Goal: Use online tool/utility

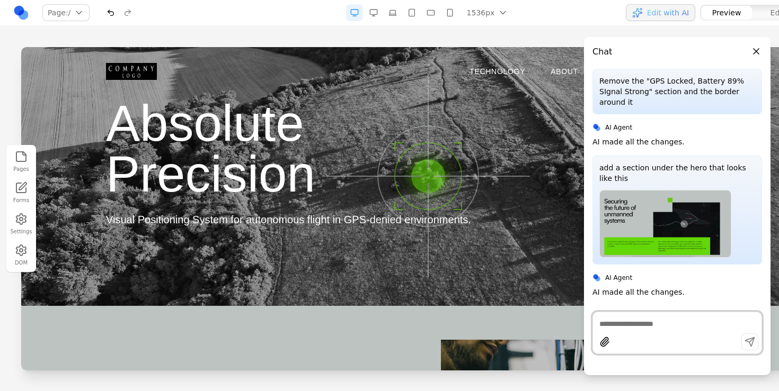
scroll to position [1212, 0]
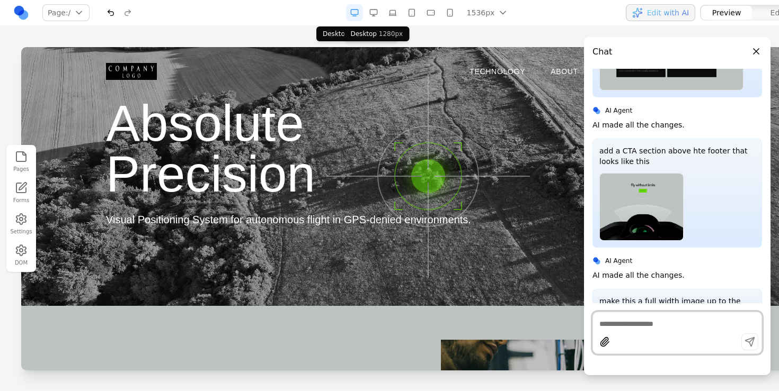
click at [369, 14] on button "button" at bounding box center [373, 12] width 17 height 17
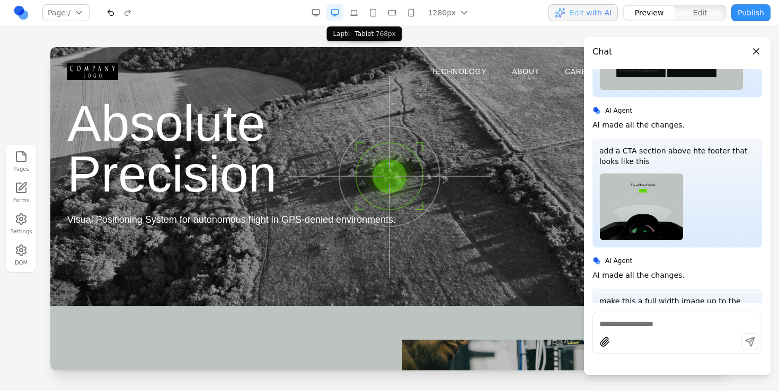
click at [356, 13] on button "button" at bounding box center [353, 12] width 17 height 17
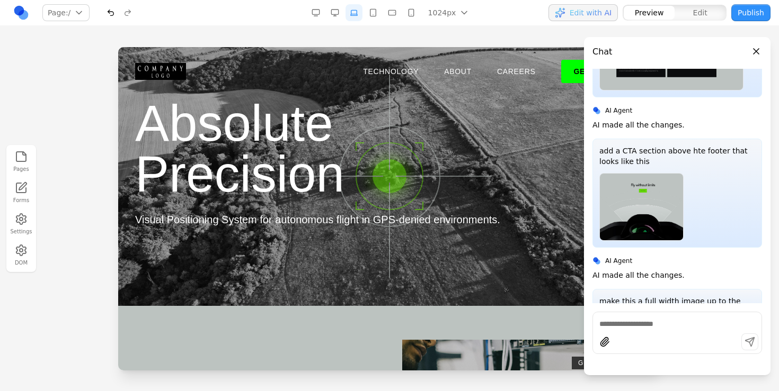
click at [369, 13] on button "button" at bounding box center [372, 12] width 17 height 17
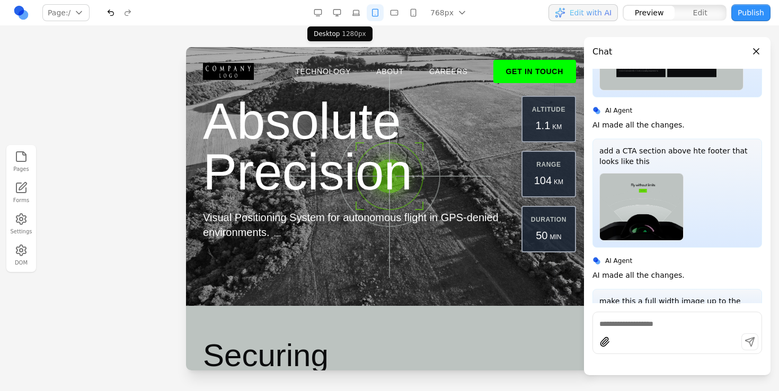
click at [336, 11] on button "button" at bounding box center [336, 12] width 17 height 17
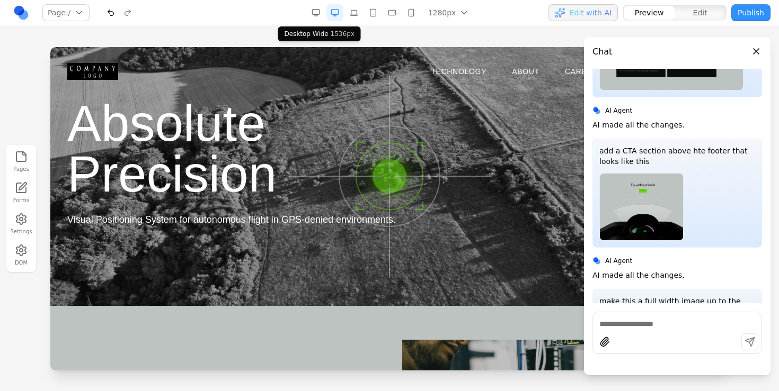
click at [312, 11] on button "button" at bounding box center [315, 12] width 17 height 17
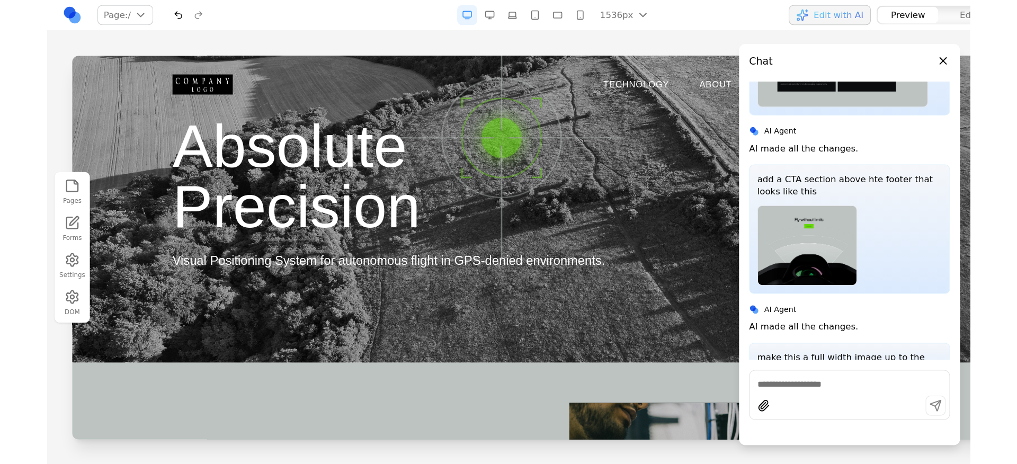
scroll to position [1190, 0]
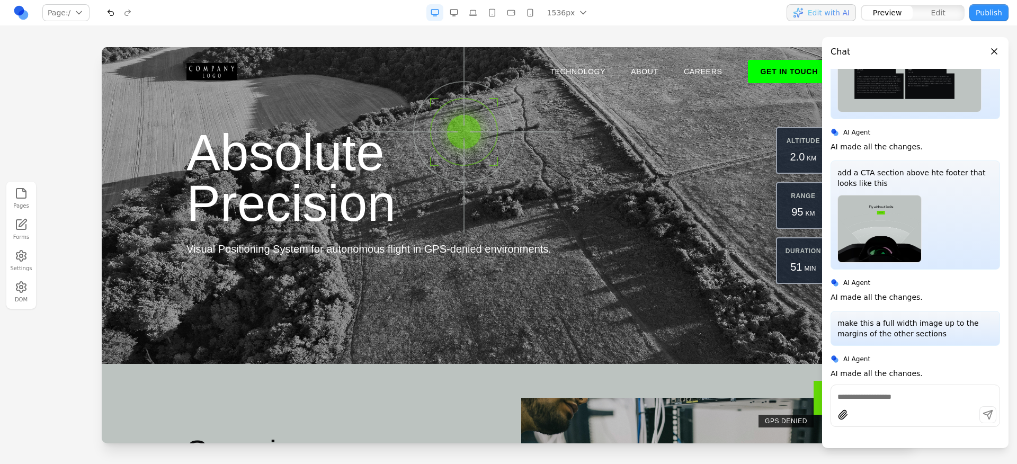
click at [778, 323] on p "make this a full width image up to the margins of the other sections" at bounding box center [915, 328] width 156 height 21
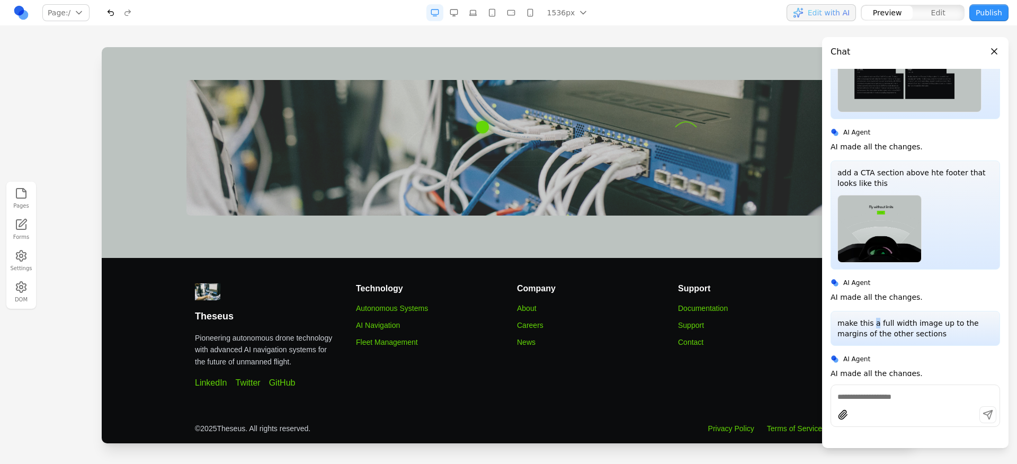
scroll to position [2080, 0]
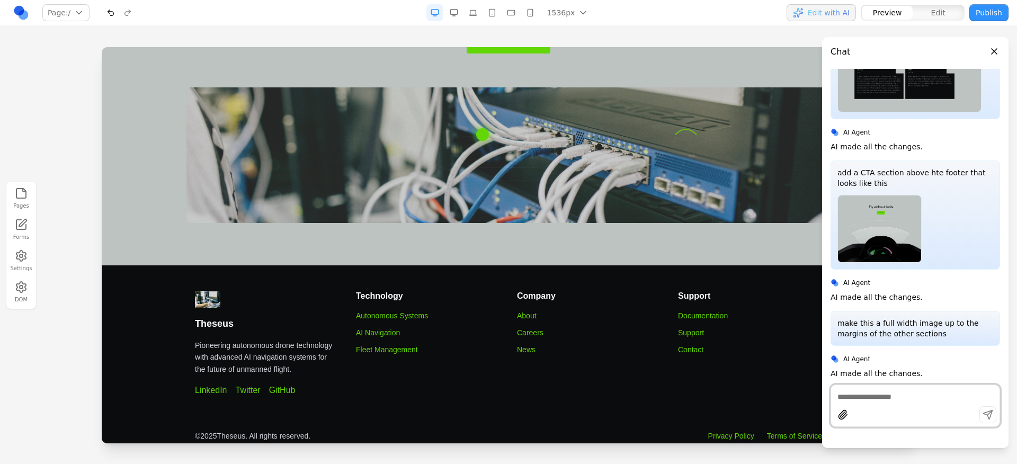
click at [778, 391] on textarea at bounding box center [915, 396] width 156 height 11
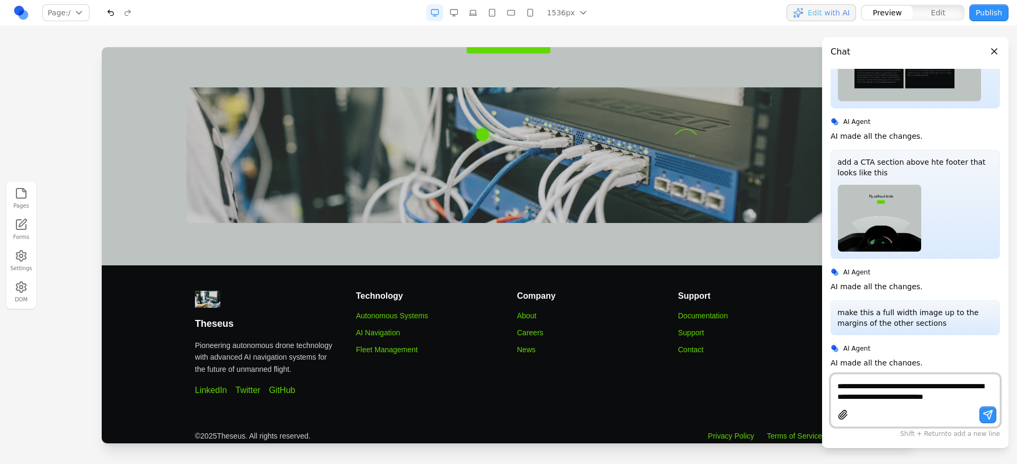
paste textarea
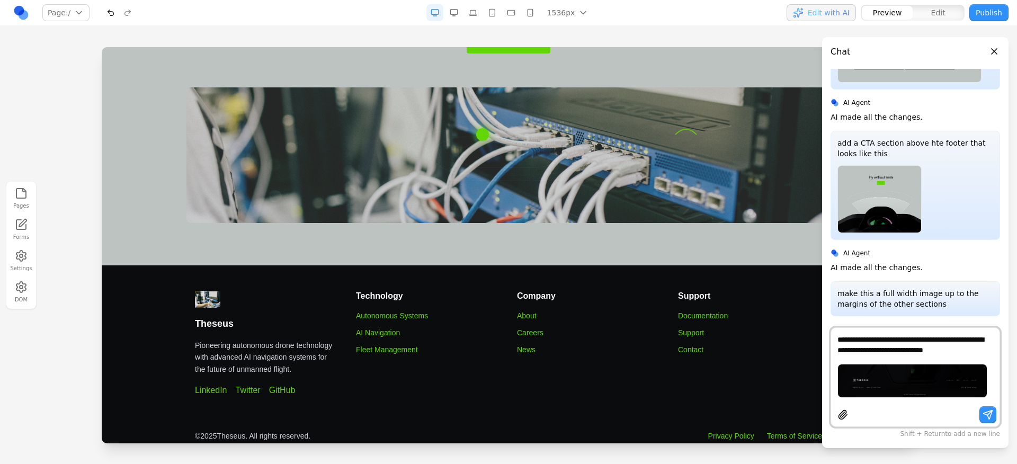
type textarea "**********"
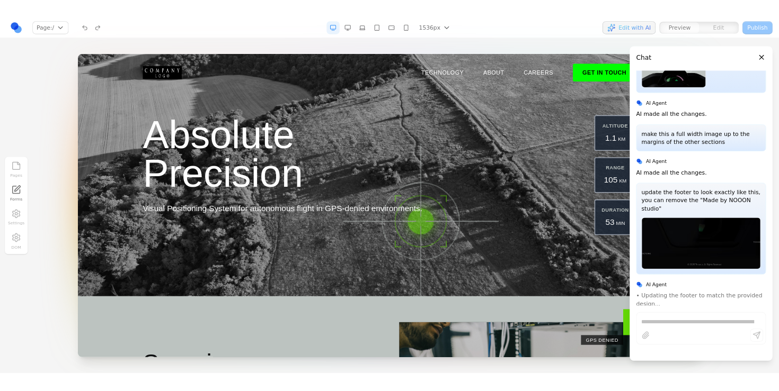
scroll to position [1381, 0]
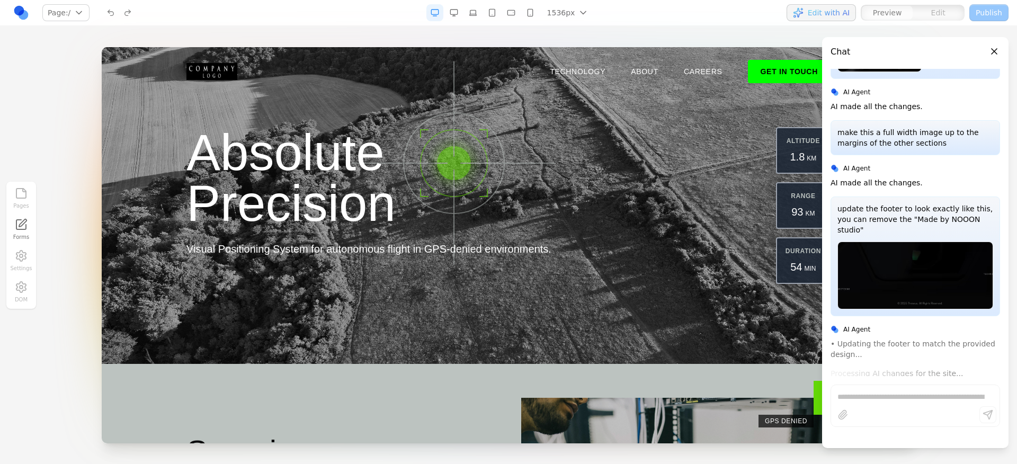
click at [450, 163] on h1 "Absolute Precision" at bounding box center [389, 178] width 407 height 102
click at [689, 176] on div "Absolute Precision Visual Positioning System for autonomous flight in GPS-denie…" at bounding box center [508, 205] width 644 height 157
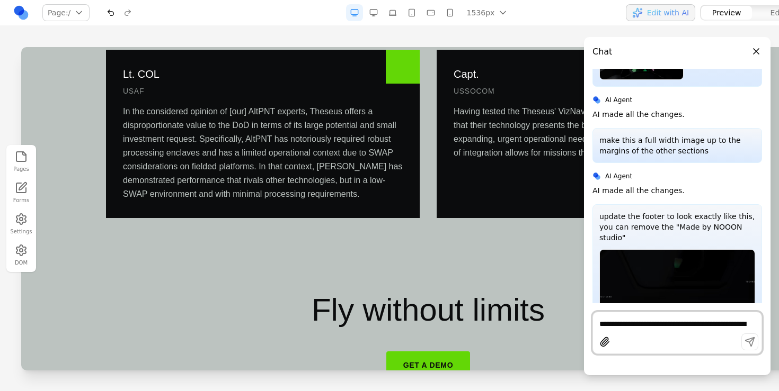
scroll to position [1710, 0]
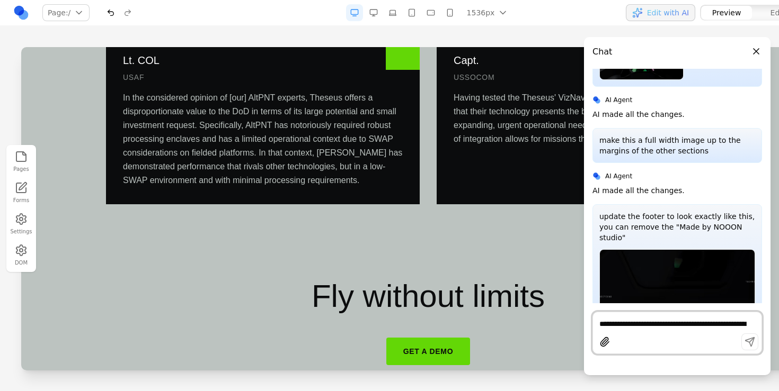
click at [757, 52] on button "Close panel" at bounding box center [756, 52] width 12 height 12
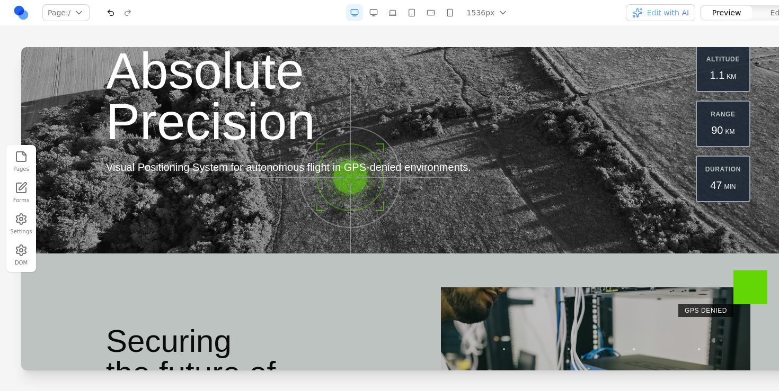
scroll to position [0, 0]
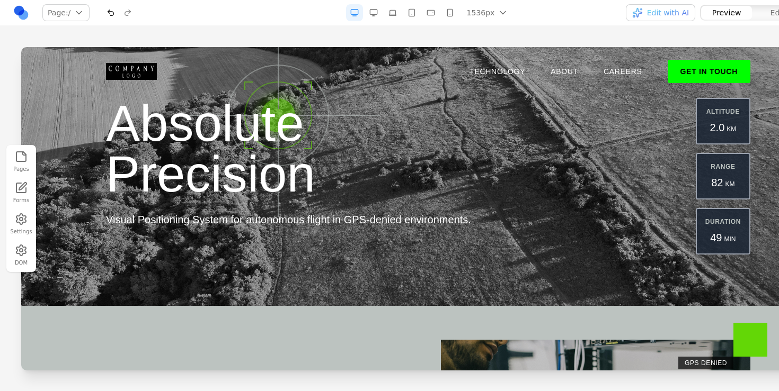
click at [376, 9] on button "button" at bounding box center [373, 12] width 17 height 17
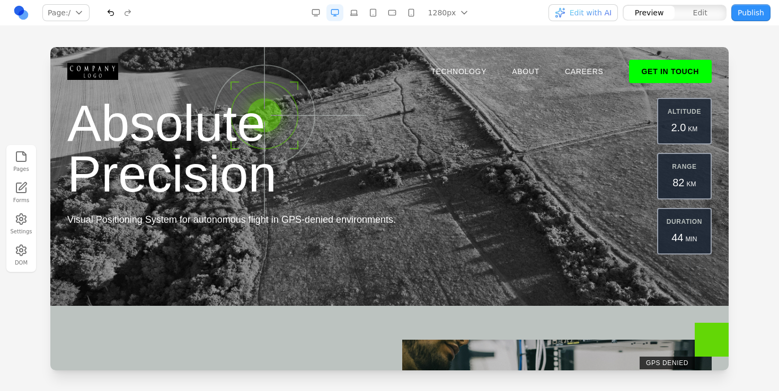
click at [348, 13] on button "button" at bounding box center [353, 12] width 17 height 17
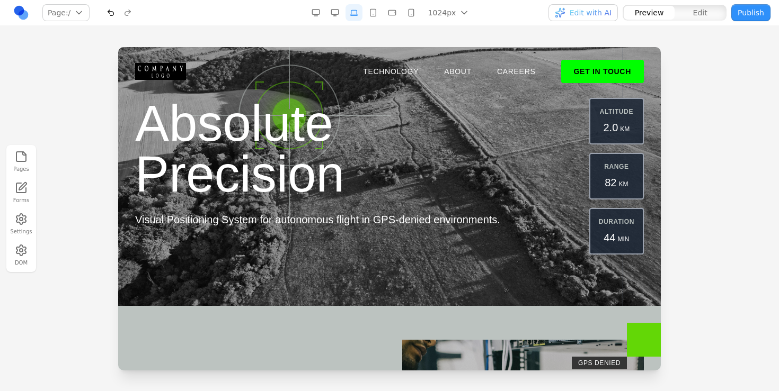
click at [336, 15] on button "button" at bounding box center [334, 12] width 17 height 17
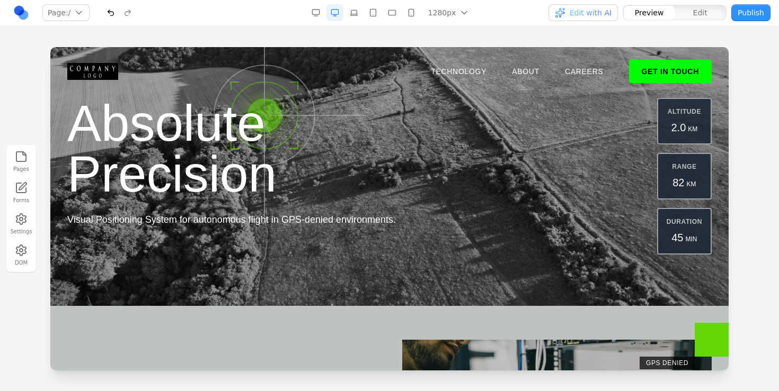
click at [369, 13] on button "button" at bounding box center [372, 12] width 17 height 17
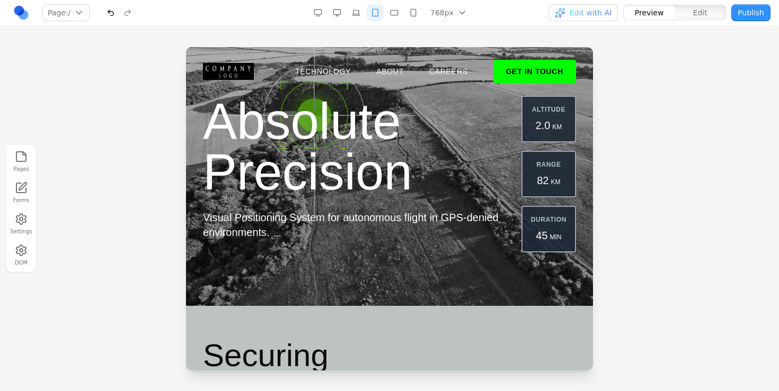
click at [355, 14] on button "button" at bounding box center [355, 12] width 17 height 17
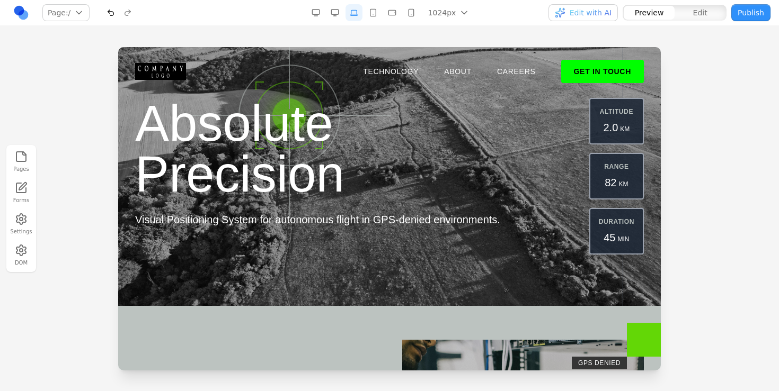
click at [340, 16] on button "button" at bounding box center [334, 12] width 17 height 17
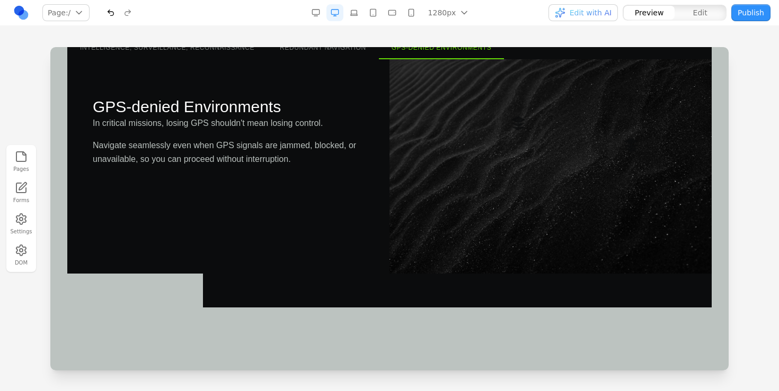
scroll to position [1316, 0]
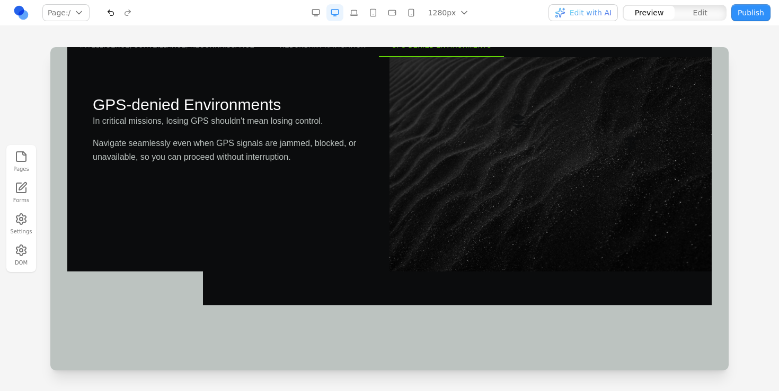
click at [14, 61] on div at bounding box center [389, 219] width 779 height 344
